Goal: Task Accomplishment & Management: Use online tool/utility

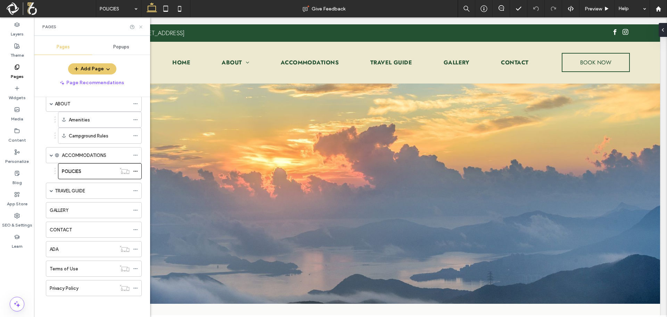
scroll to position [208, 0]
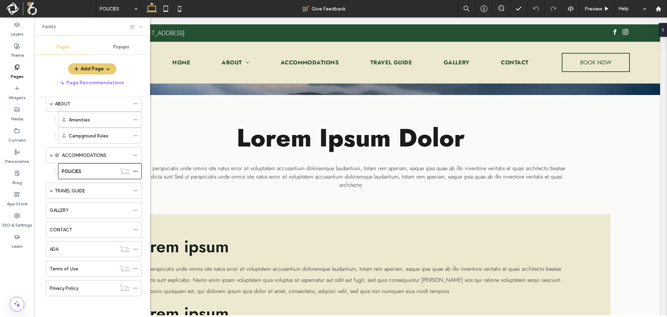
click at [140, 26] on use at bounding box center [140, 26] width 3 height 3
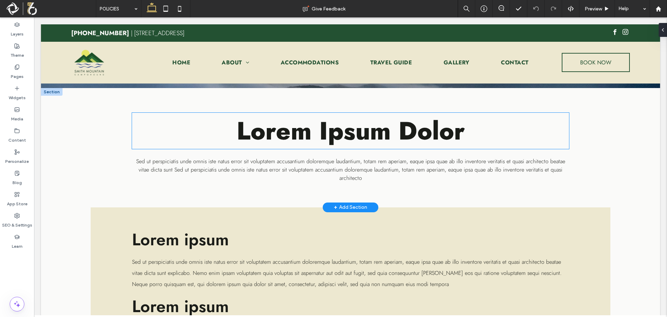
scroll to position [146, 0]
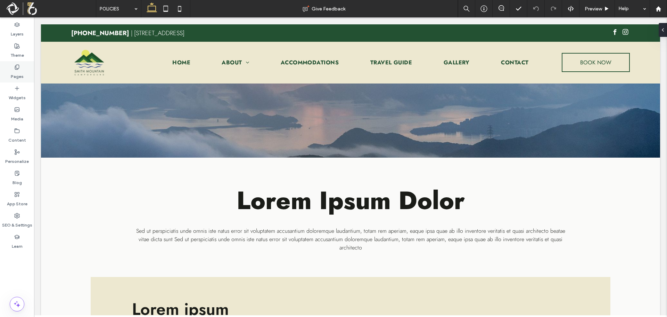
click at [19, 70] on label "Pages" at bounding box center [17, 75] width 13 height 10
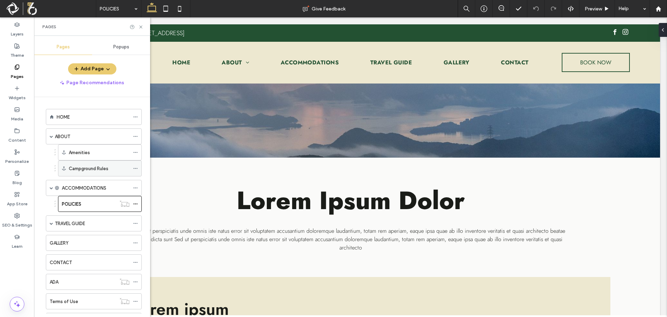
click at [95, 170] on label "Campground Rules" at bounding box center [89, 168] width 40 height 12
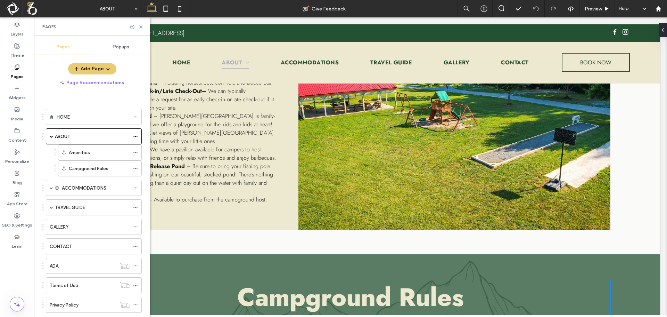
scroll to position [464, 0]
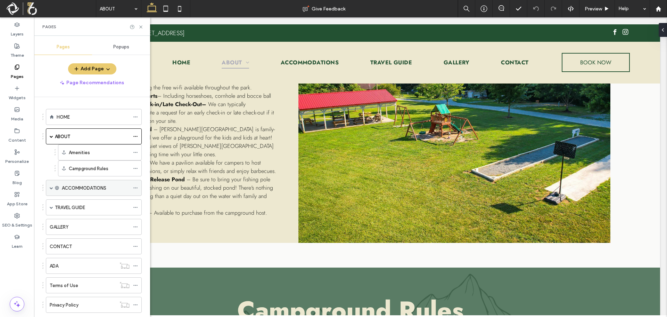
click at [51, 190] on span at bounding box center [51, 187] width 3 height 15
click at [72, 205] on label "POLICIES" at bounding box center [71, 204] width 19 height 12
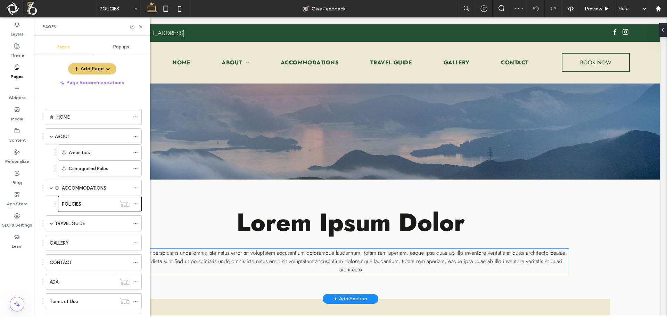
scroll to position [208, 0]
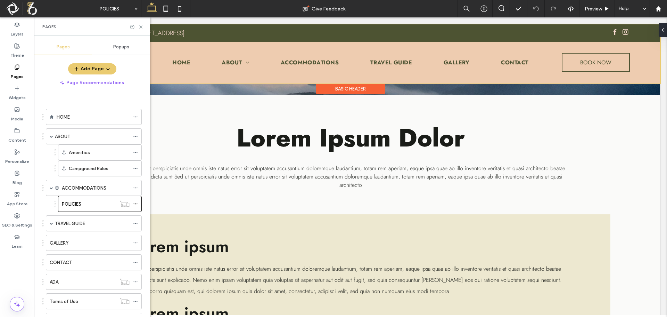
click at [243, 62] on div at bounding box center [350, 53] width 619 height 59
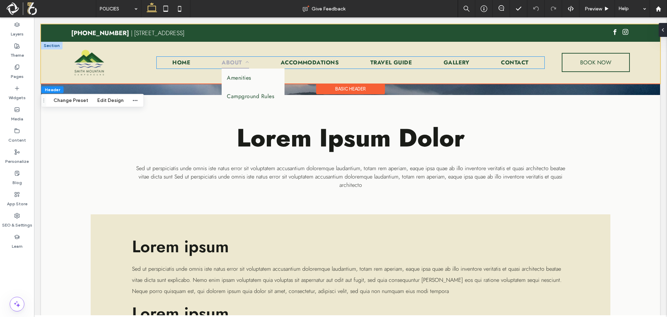
click at [243, 62] on span at bounding box center [245, 62] width 7 height 6
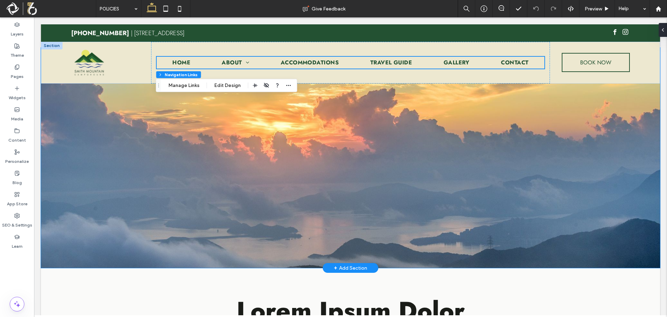
scroll to position [0, 0]
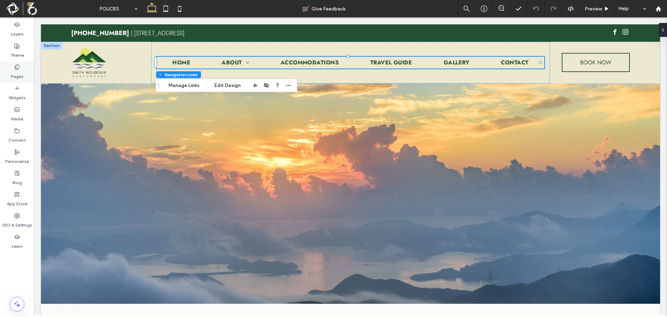
click at [16, 71] on label "Pages" at bounding box center [17, 75] width 13 height 10
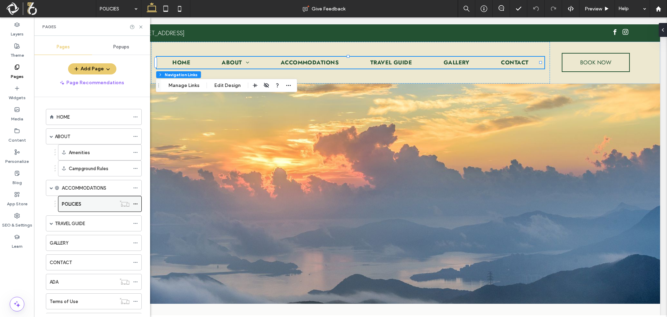
click at [135, 205] on icon at bounding box center [135, 203] width 5 height 5
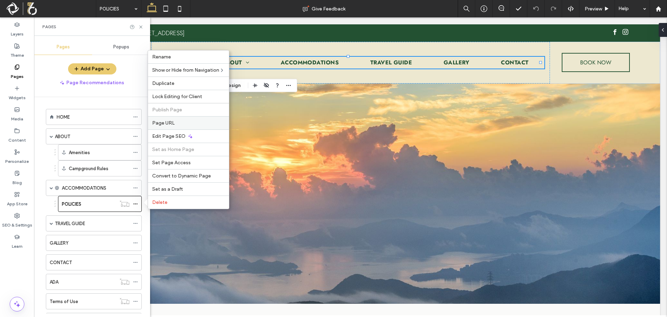
click at [191, 126] on div "Page URL" at bounding box center [188, 122] width 81 height 13
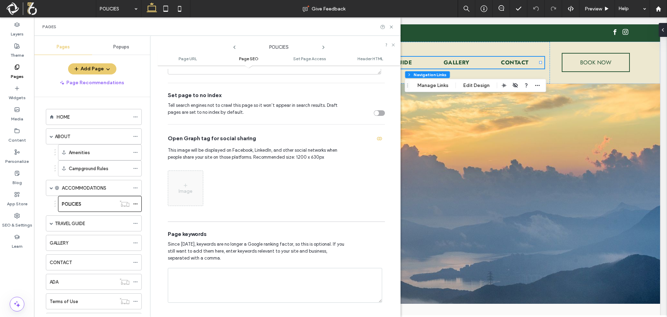
scroll to position [265, 0]
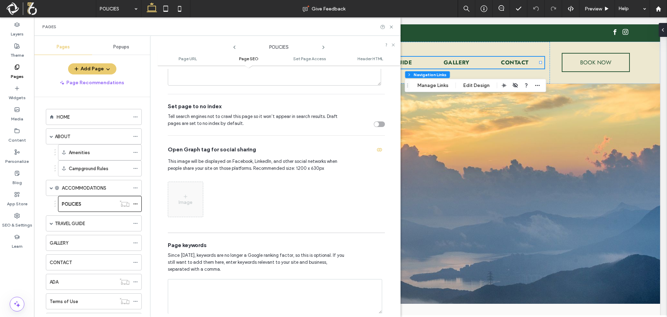
click at [379, 125] on div "toggle" at bounding box center [379, 124] width 11 height 6
click at [394, 45] on icon at bounding box center [393, 45] width 4 height 4
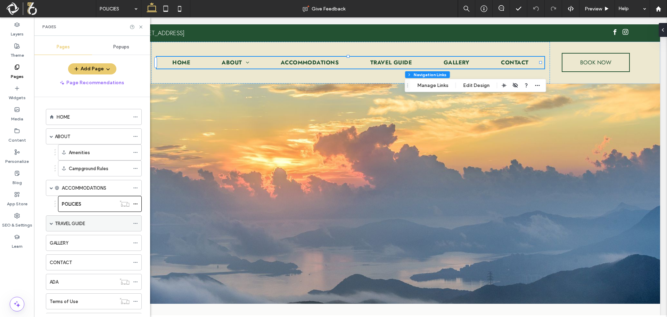
click at [48, 223] on div "TRAVEL GUIDE" at bounding box center [94, 223] width 96 height 16
click at [51, 223] on span at bounding box center [51, 222] width 3 height 3
click at [91, 237] on label "THINGS TO DO" at bounding box center [85, 239] width 32 height 12
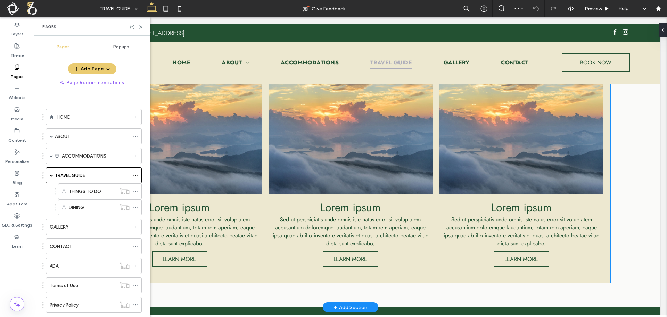
scroll to position [347, 0]
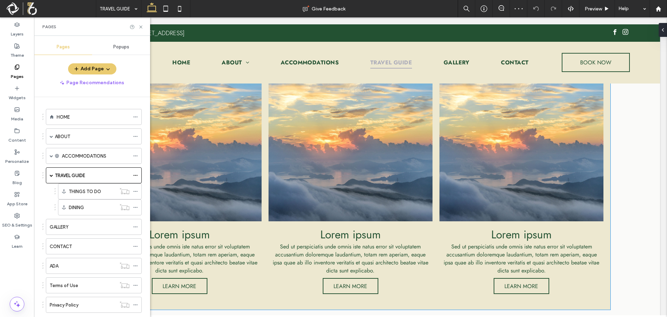
click at [384, 191] on link at bounding box center [351, 151] width 164 height 139
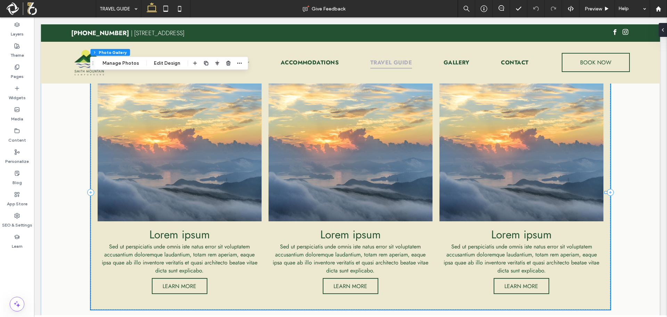
click at [366, 191] on link at bounding box center [351, 151] width 164 height 139
click at [121, 62] on button "Manage Photos" at bounding box center [121, 63] width 46 height 8
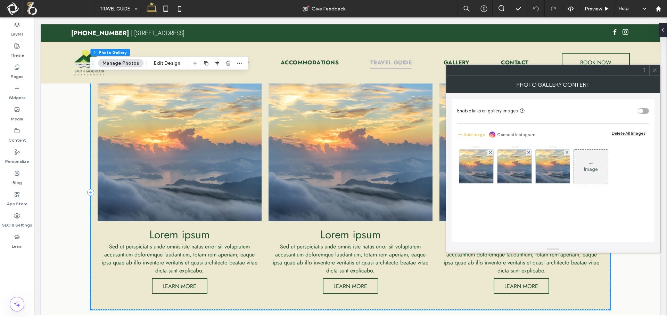
click at [593, 166] on div "Image" at bounding box center [591, 169] width 14 height 6
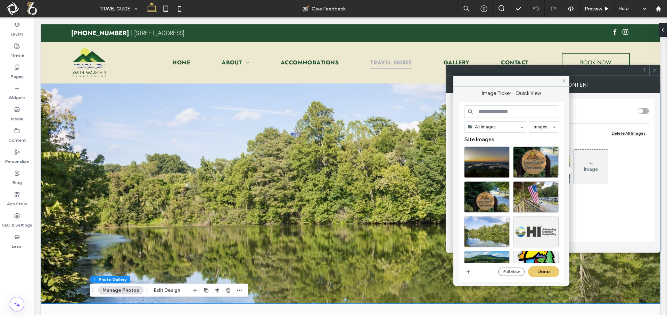
scroll to position [0, 0]
click at [354, 225] on img at bounding box center [350, 193] width 619 height 220
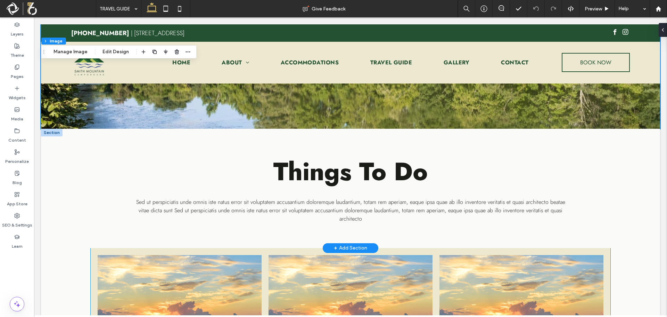
scroll to position [174, 0]
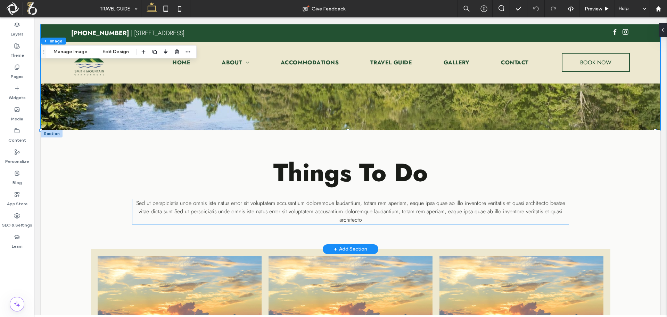
click at [361, 215] on p "Sed ut perspiciatis unde omnis iste natus error sit voluptatem accusantium dolo…" at bounding box center [350, 211] width 436 height 25
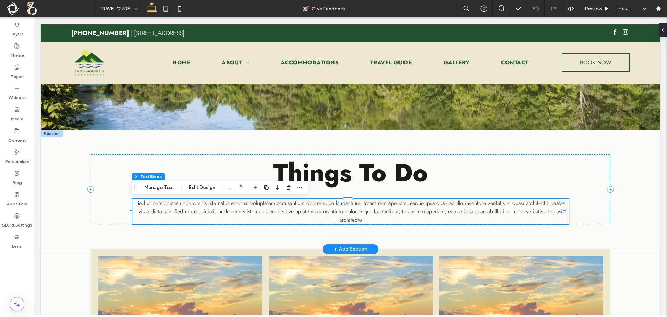
click at [361, 215] on div "Sed ut perspiciatis unde omnis iste natus error sit voluptatem accusantium dolo…" at bounding box center [350, 211] width 436 height 25
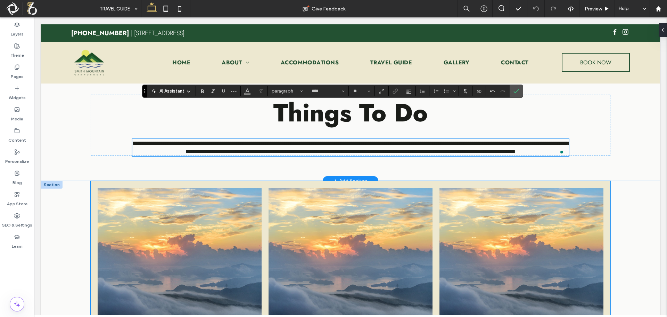
scroll to position [278, 0]
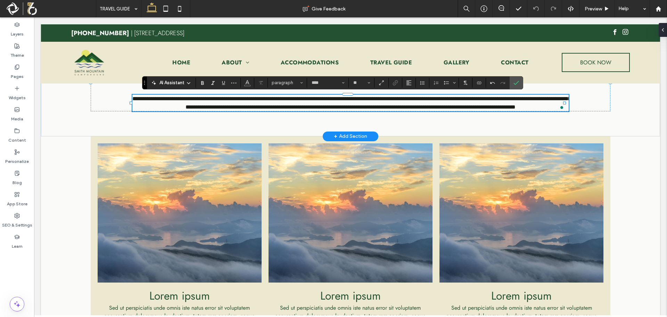
type input "**"
click at [344, 106] on span "**********" at bounding box center [351, 103] width 439 height 14
click at [345, 106] on span "**********" at bounding box center [351, 103] width 439 height 14
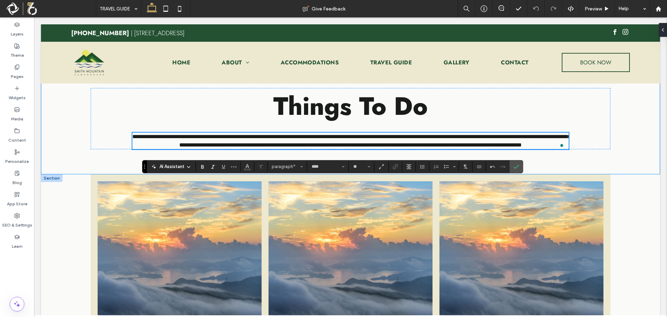
scroll to position [174, 0]
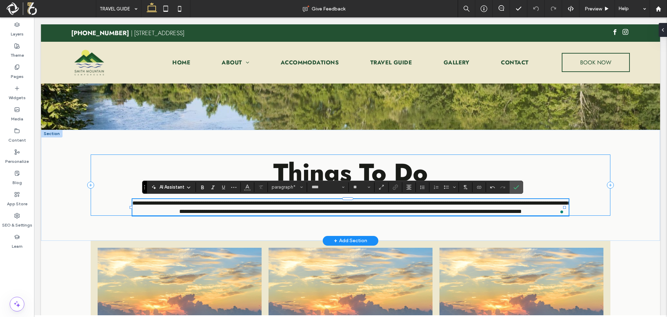
click at [593, 204] on div "**********" at bounding box center [351, 184] width 520 height 61
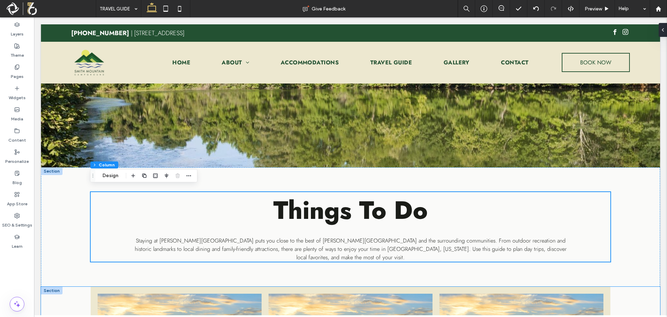
scroll to position [131, 0]
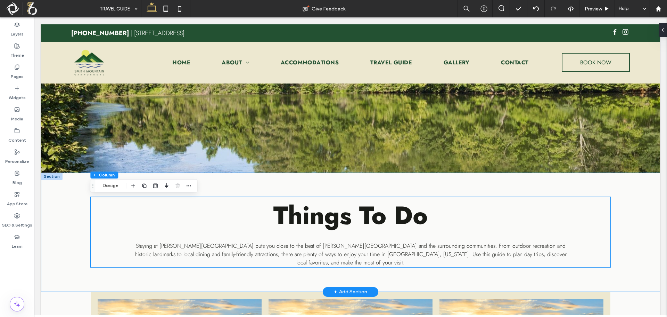
click at [71, 199] on div "Things To Do Staying at [PERSON_NAME][GEOGRAPHIC_DATA] puts you close to the be…" at bounding box center [350, 231] width 619 height 119
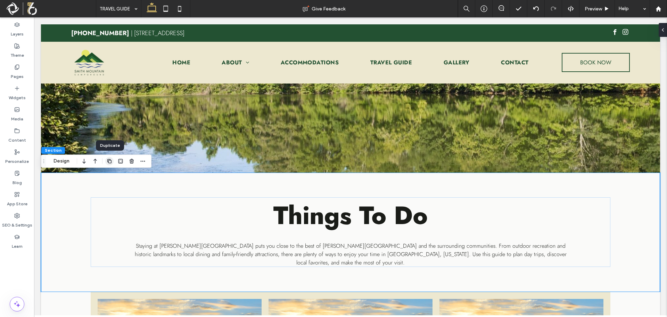
click at [109, 162] on icon "button" at bounding box center [110, 161] width 6 height 6
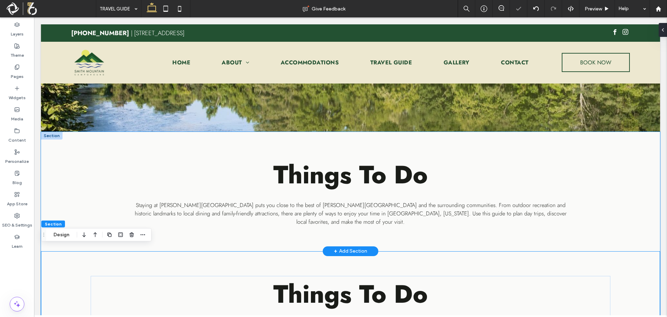
scroll to position [166, 0]
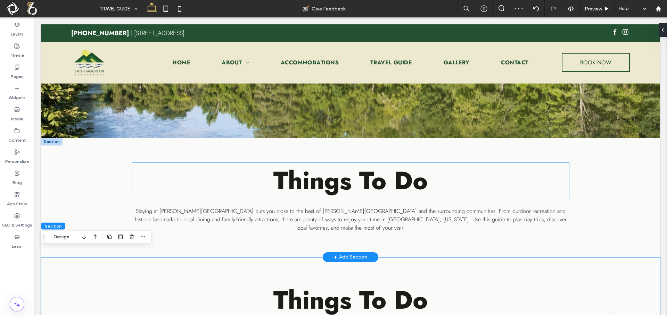
click at [373, 174] on span "Things To Do" at bounding box center [350, 180] width 154 height 36
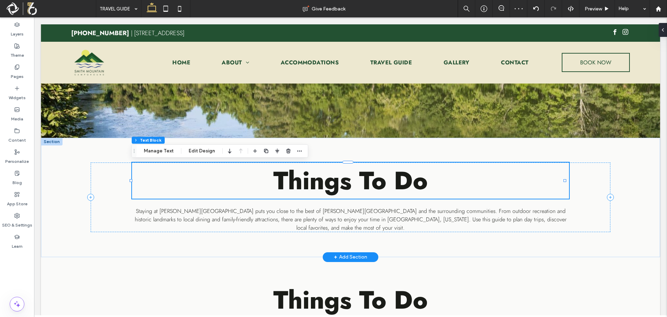
click at [373, 174] on div "Things To Do" at bounding box center [350, 180] width 437 height 36
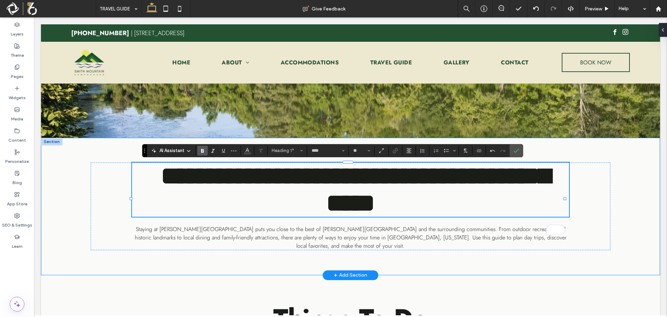
click at [628, 220] on div "**********" at bounding box center [350, 206] width 619 height 137
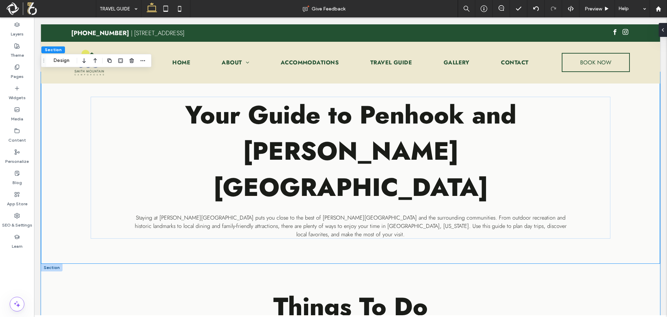
scroll to position [270, 0]
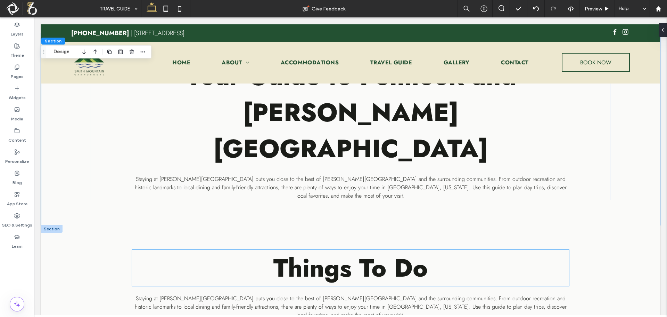
click at [350, 249] on span "Things To Do" at bounding box center [350, 267] width 154 height 36
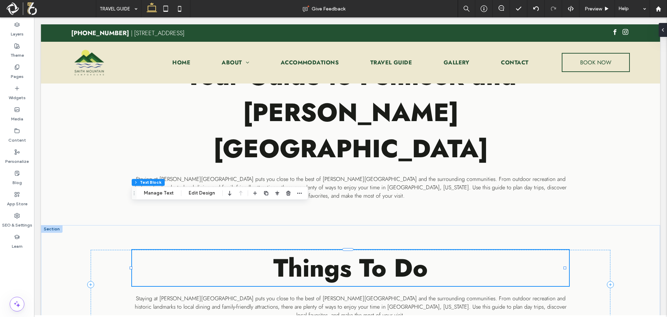
click at [350, 249] on span "Things To Do" at bounding box center [350, 267] width 154 height 36
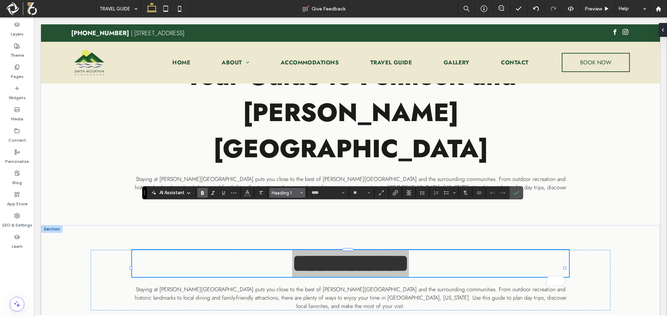
click at [278, 194] on span "Heading 1" at bounding box center [285, 192] width 27 height 5
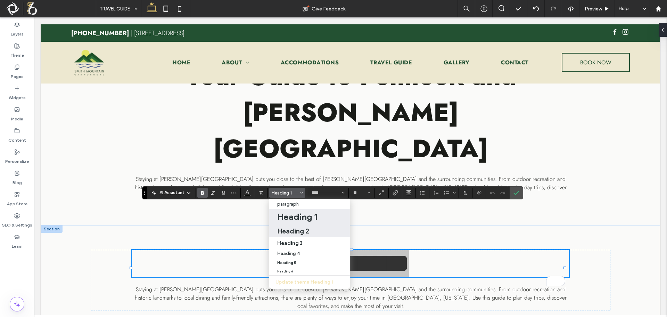
click at [280, 227] on h2 "Heading 2" at bounding box center [293, 231] width 32 height 8
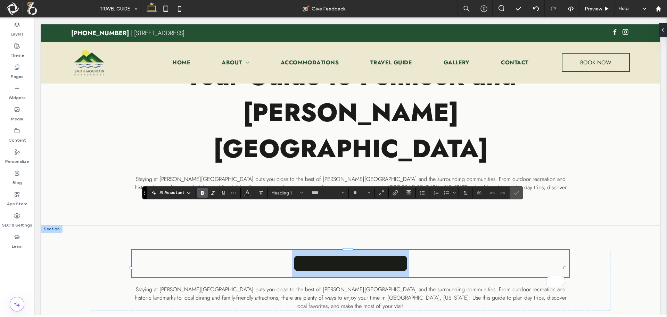
type input "**"
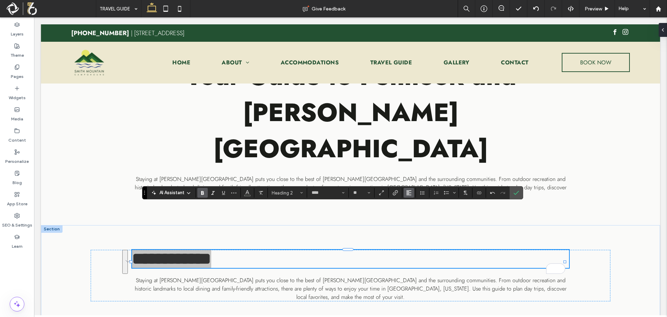
click at [408, 194] on icon "Alignment" at bounding box center [409, 193] width 6 height 6
click at [409, 210] on label "ui.textEditor.alignment.center" at bounding box center [416, 214] width 24 height 10
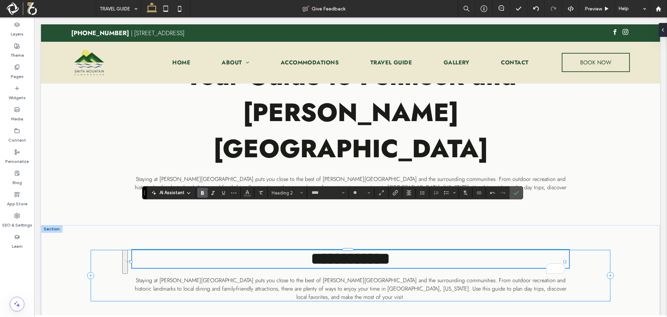
click at [606, 249] on div "**********" at bounding box center [351, 274] width 520 height 51
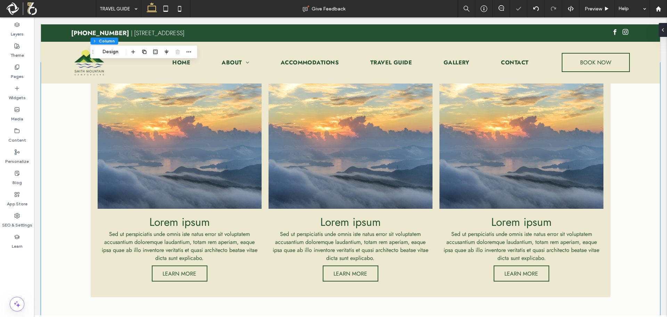
scroll to position [617, 0]
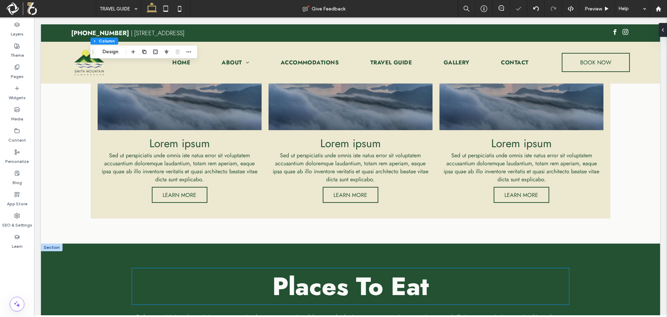
click at [367, 268] on span "Places To Eat" at bounding box center [350, 286] width 157 height 36
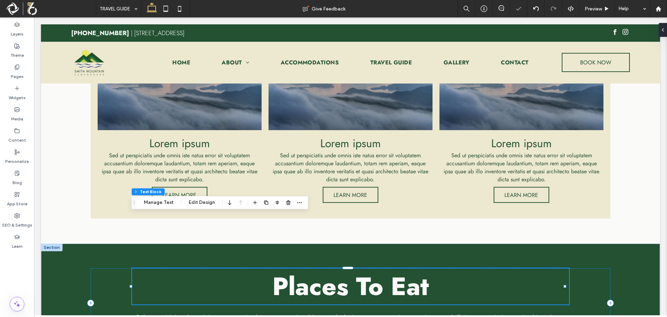
click at [367, 268] on span "Places To Eat" at bounding box center [350, 286] width 157 height 36
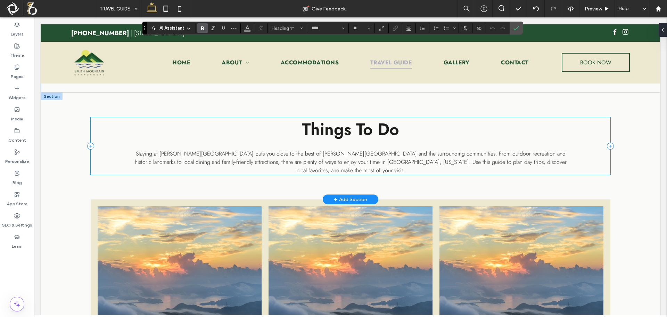
scroll to position [339, 0]
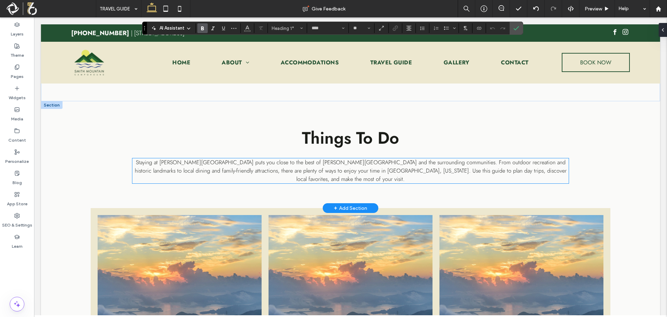
click at [389, 177] on span "Staying at [PERSON_NAME][GEOGRAPHIC_DATA] puts you close to the best of [PERSON…" at bounding box center [351, 170] width 432 height 25
click at [389, 177] on div "Staying at [PERSON_NAME][GEOGRAPHIC_DATA] puts you close to the best of [PERSON…" at bounding box center [350, 170] width 436 height 25
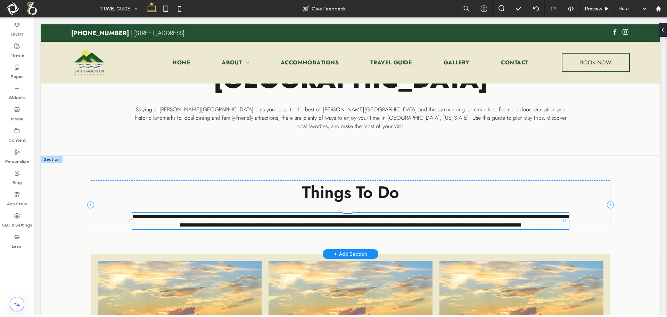
type input "****"
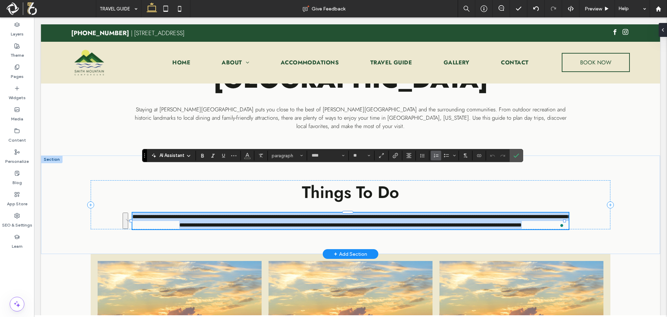
type input "**"
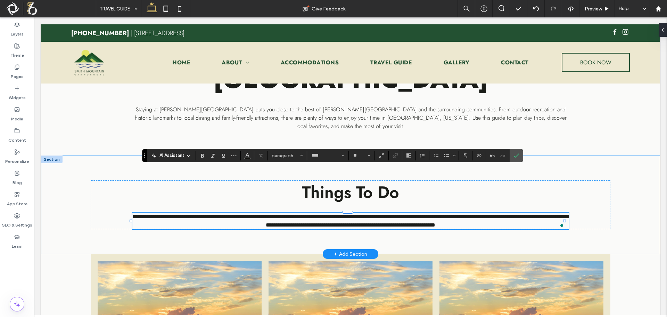
click at [495, 195] on div "**********" at bounding box center [350, 204] width 619 height 99
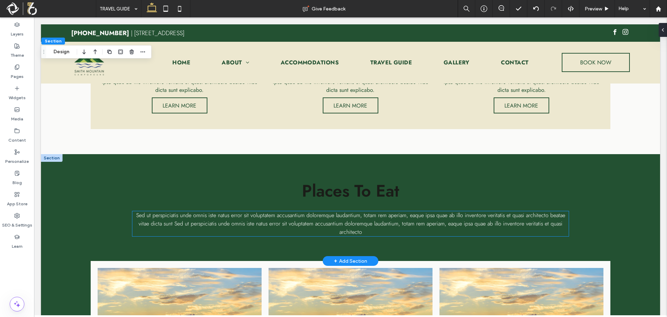
scroll to position [687, 0]
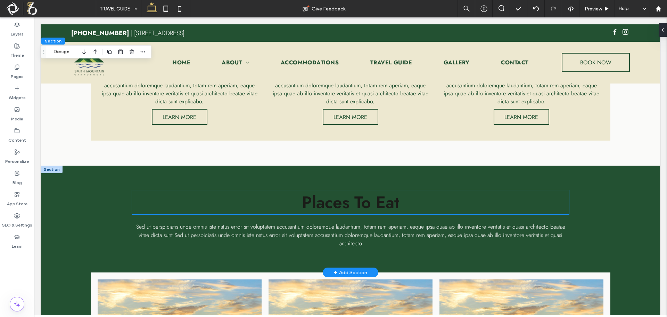
click at [366, 190] on span "Places To Eat" at bounding box center [350, 202] width 97 height 24
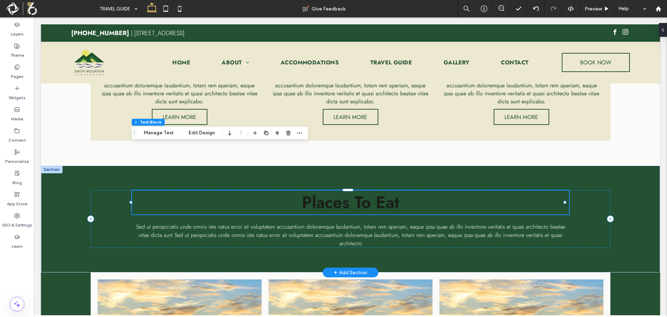
click at [388, 190] on span "Places To Eat" at bounding box center [350, 202] width 97 height 24
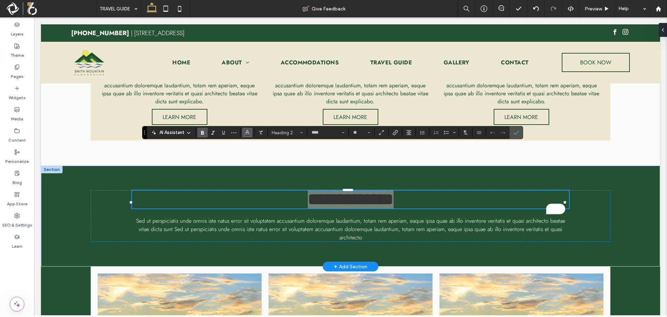
click at [245, 133] on icon "Color" at bounding box center [248, 132] width 6 height 6
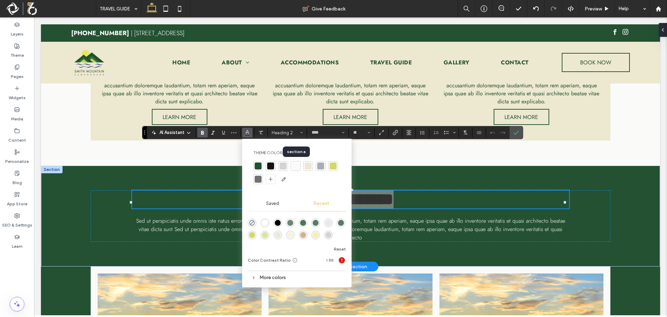
click at [298, 166] on div at bounding box center [295, 165] width 7 height 7
click at [481, 190] on div "**********" at bounding box center [351, 215] width 520 height 51
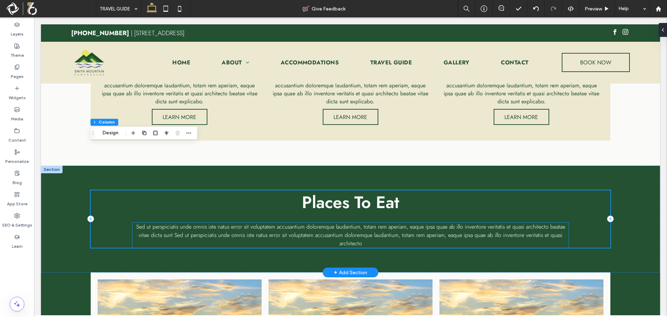
click at [409, 222] on span "Sed ut perspiciatis unde omnis iste natus error sit voluptatem accusantium dolo…" at bounding box center [350, 234] width 429 height 25
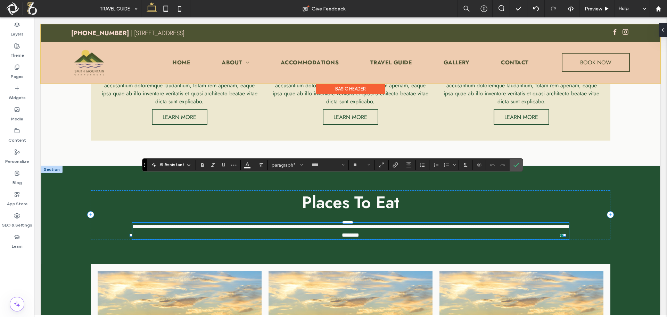
type input "**"
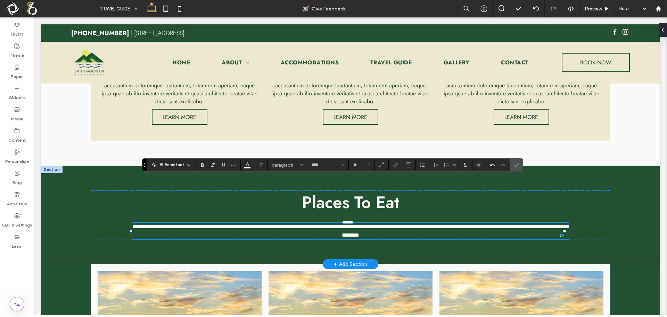
click at [495, 205] on div "**********" at bounding box center [350, 214] width 619 height 99
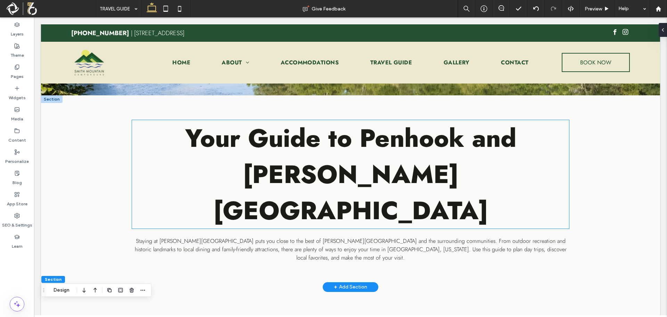
scroll to position [208, 0]
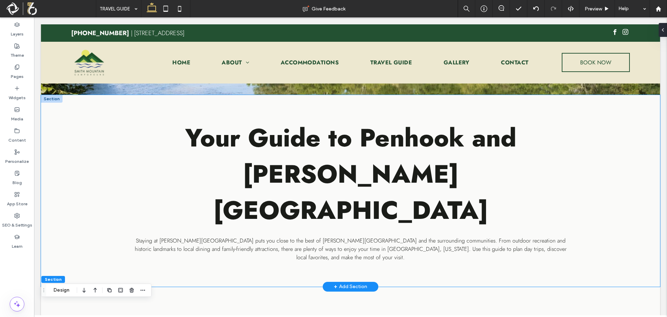
click at [65, 146] on div "Your Guide to Penhook and Smith Mountain Lake Staying at Smith Mountain Campgro…" at bounding box center [350, 190] width 619 height 191
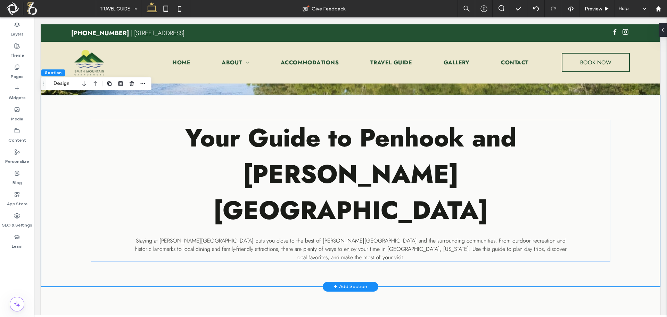
click at [612, 230] on div "Your Guide to Penhook and Smith Mountain Lake Staying at Smith Mountain Campgro…" at bounding box center [350, 190] width 619 height 191
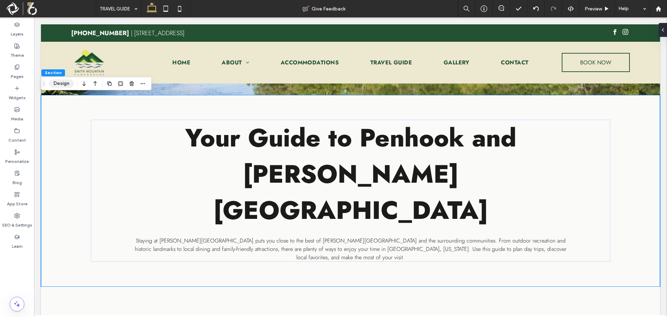
click at [61, 84] on button "Design" at bounding box center [61, 83] width 25 height 8
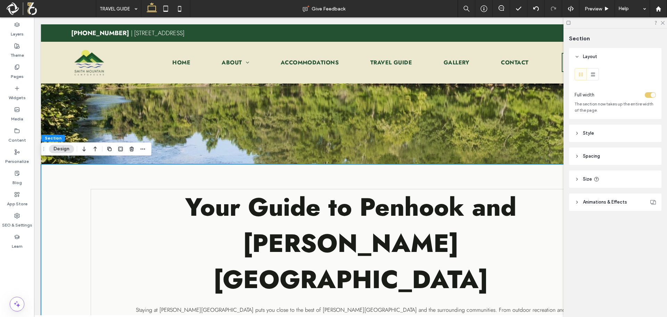
scroll to position [139, 0]
click at [603, 204] on span "Animations & Effects" at bounding box center [605, 201] width 44 height 7
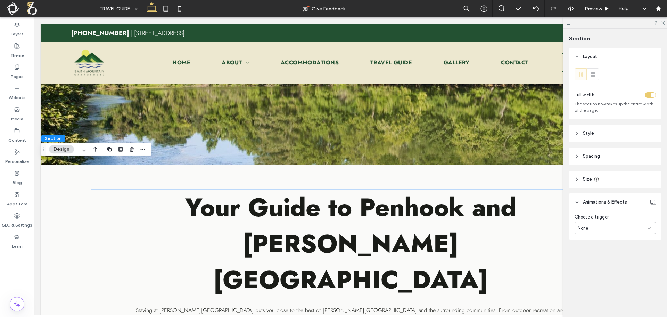
click at [578, 132] on icon at bounding box center [577, 133] width 5 height 5
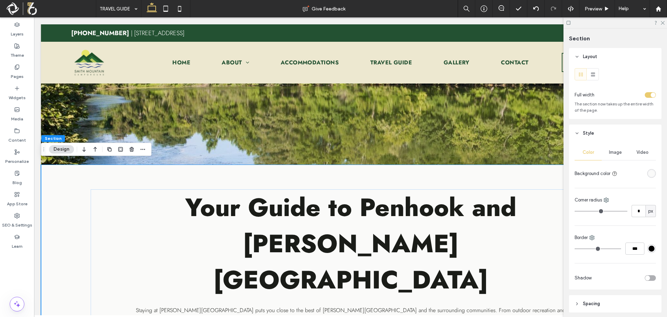
click at [649, 174] on div "rgba(250, 250, 249, 1)" at bounding box center [652, 173] width 6 height 6
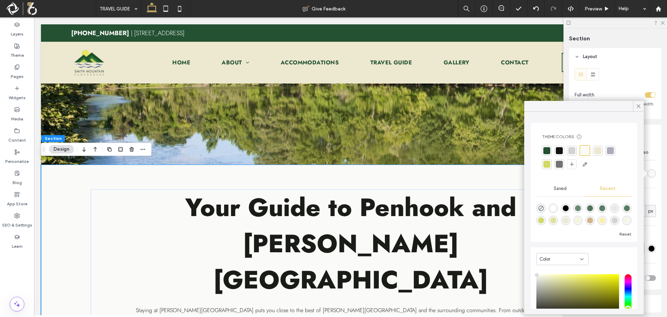
click at [599, 153] on div at bounding box center [598, 150] width 7 height 7
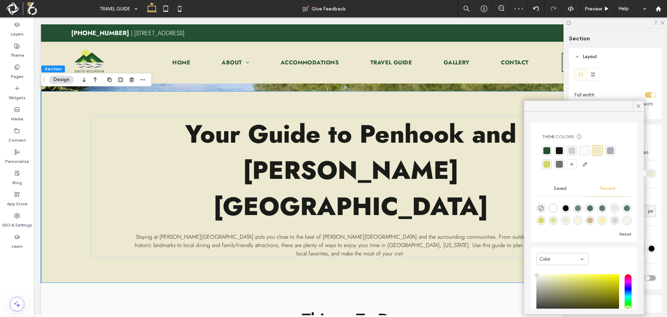
scroll to position [208, 0]
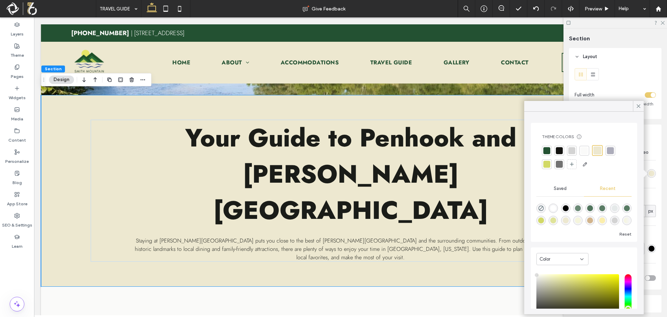
click at [547, 149] on div at bounding box center [546, 150] width 7 height 7
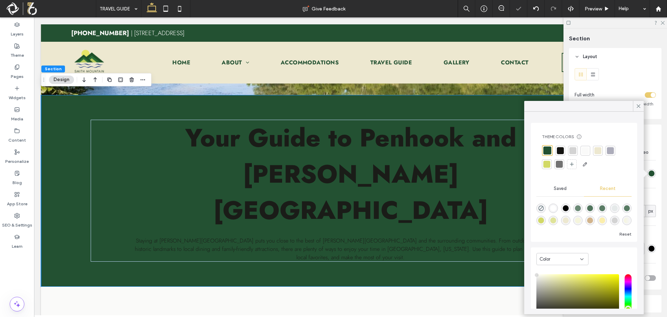
click at [548, 165] on div at bounding box center [546, 164] width 7 height 7
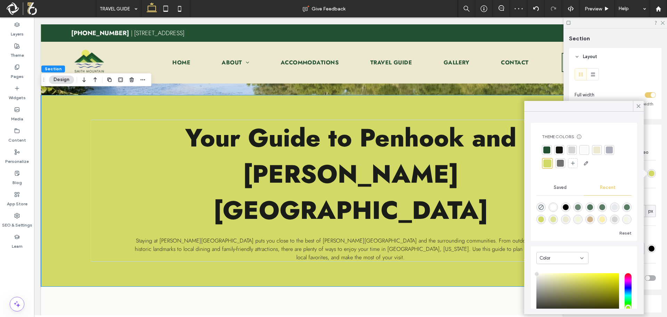
click at [570, 149] on div at bounding box center [571, 149] width 7 height 7
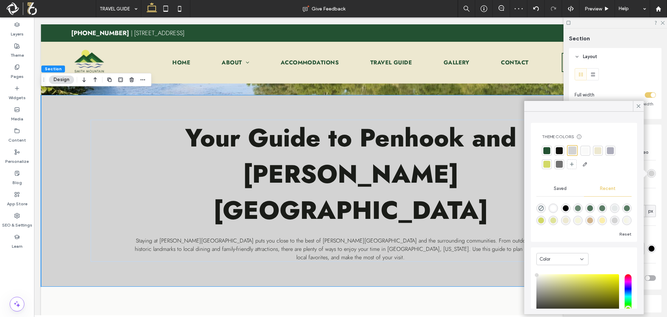
click at [597, 151] on div at bounding box center [598, 150] width 7 height 7
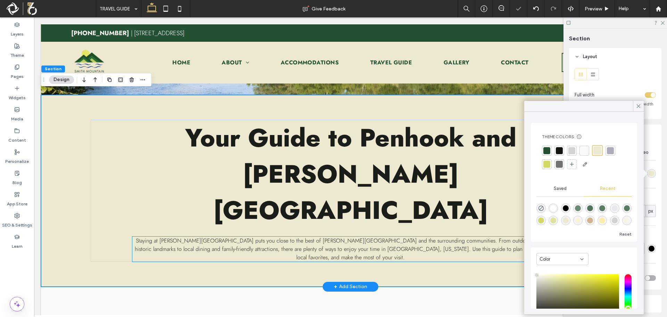
click at [444, 236] on span "Staying at [PERSON_NAME][GEOGRAPHIC_DATA] puts you close to the best of [PERSON…" at bounding box center [351, 248] width 432 height 25
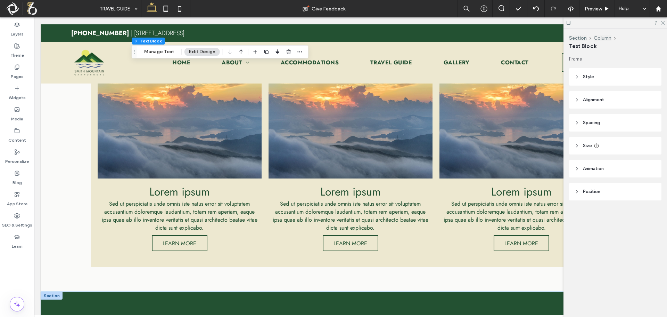
scroll to position [489, 0]
